Goal: Information Seeking & Learning: Check status

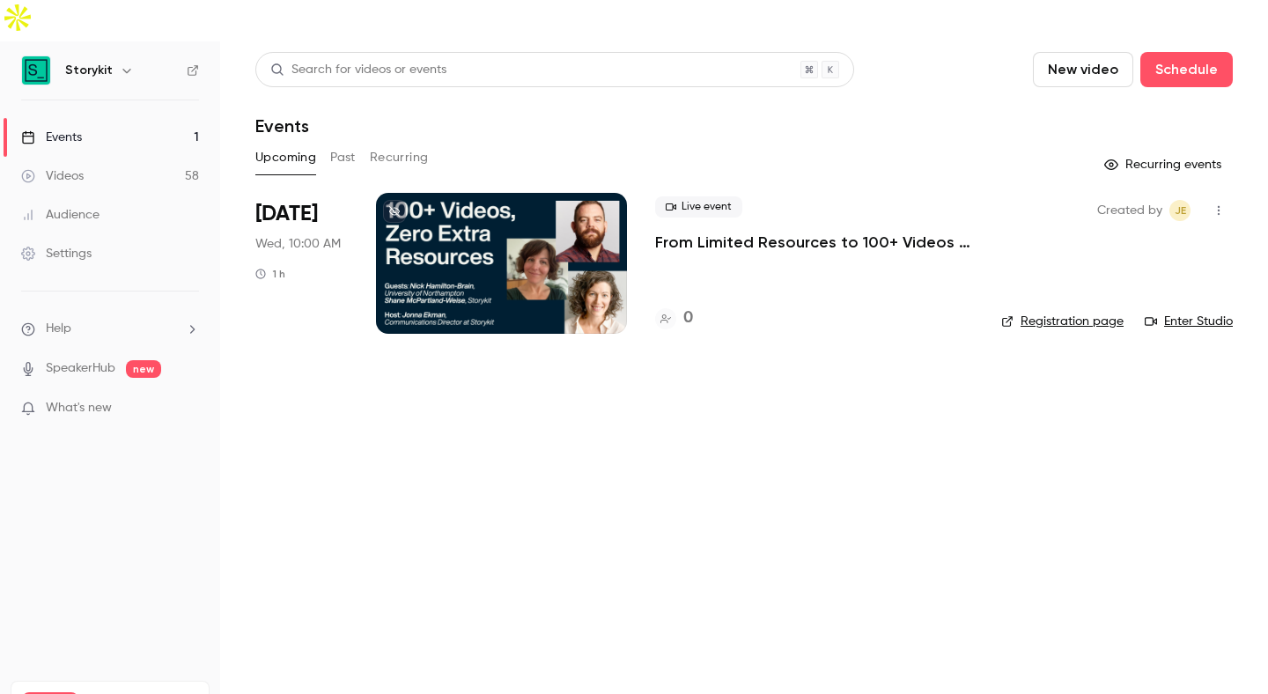
click at [338, 143] on button "Past" at bounding box center [343, 157] width 26 height 28
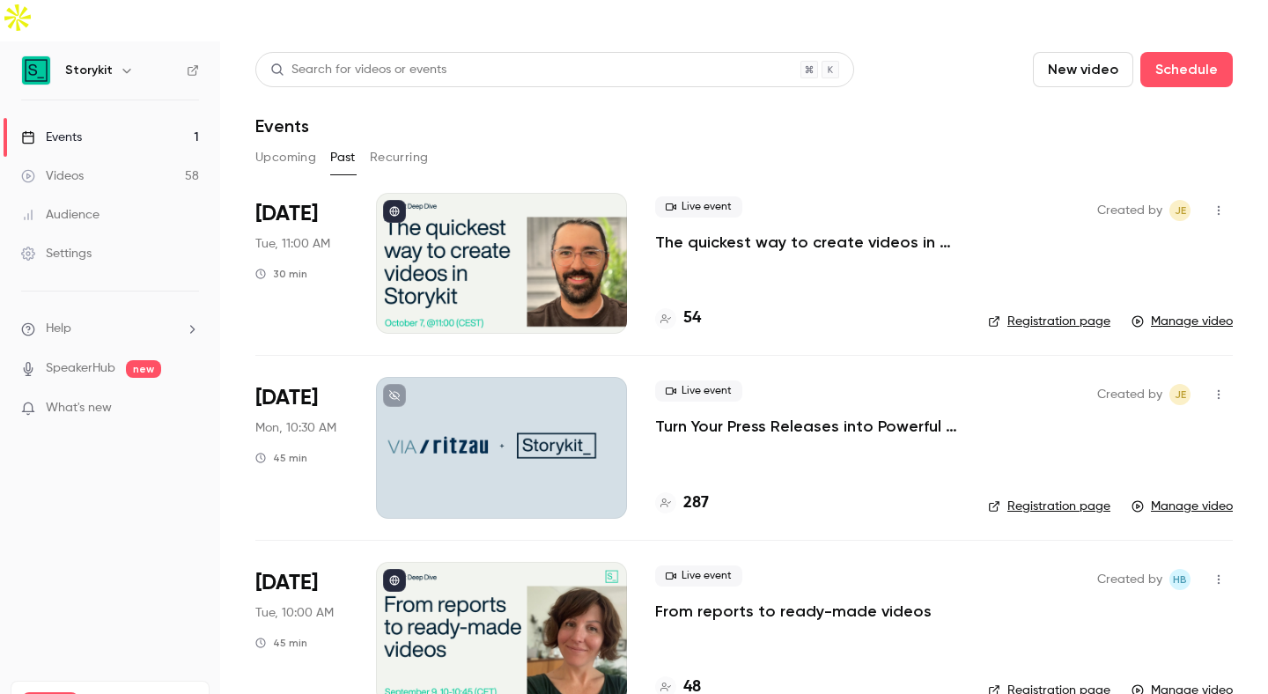
click at [784, 231] on p "The quickest way to create videos in Storykit" at bounding box center [807, 241] width 305 height 21
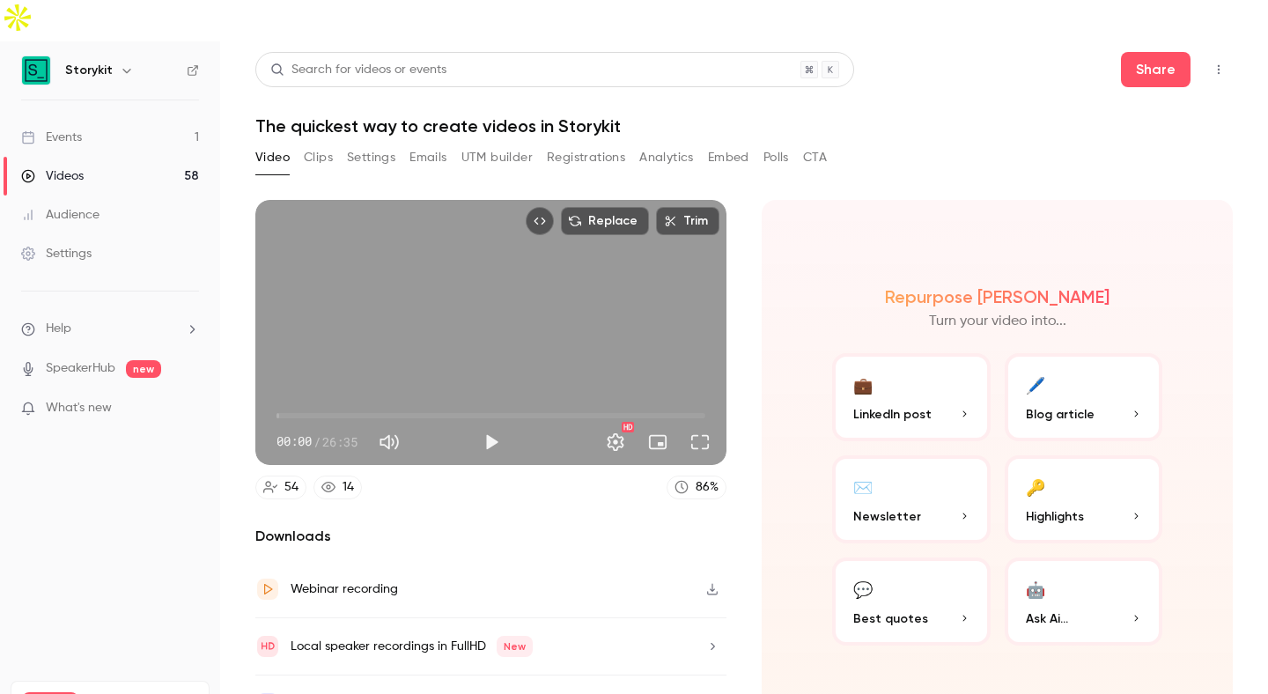
click at [603, 143] on button "Registrations" at bounding box center [586, 157] width 78 height 28
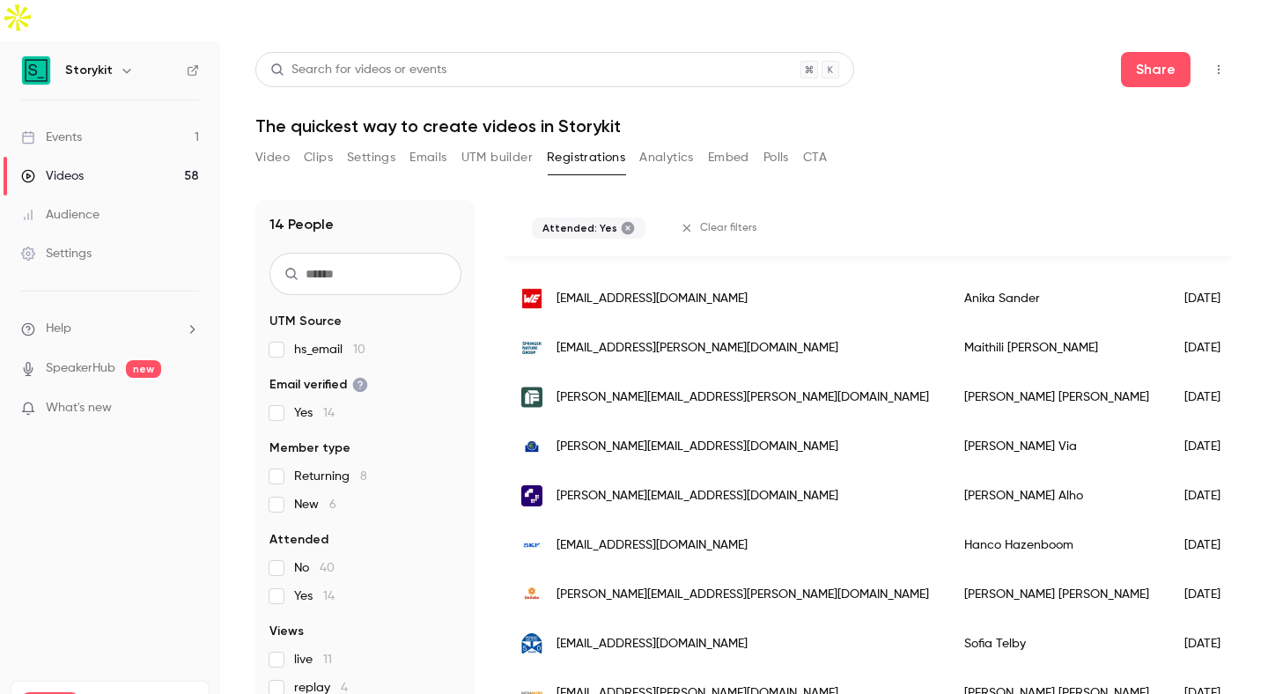
scroll to position [636, 0]
